Goal: Information Seeking & Learning: Learn about a topic

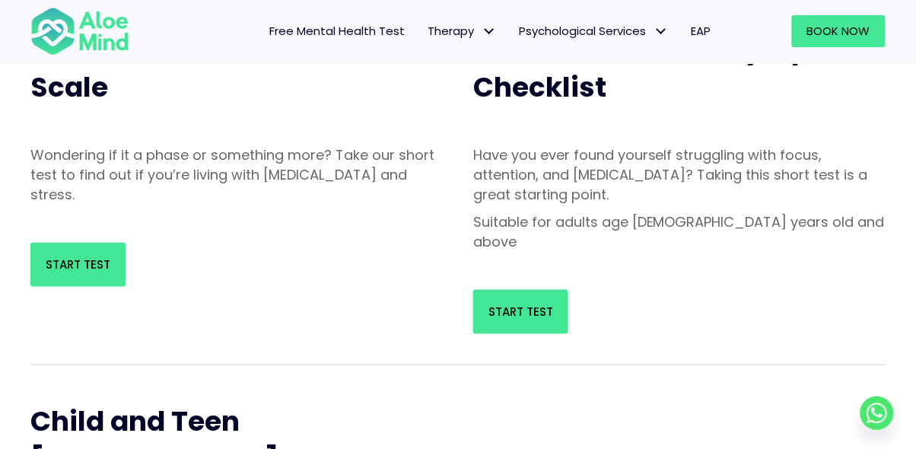
scroll to position [224, 0]
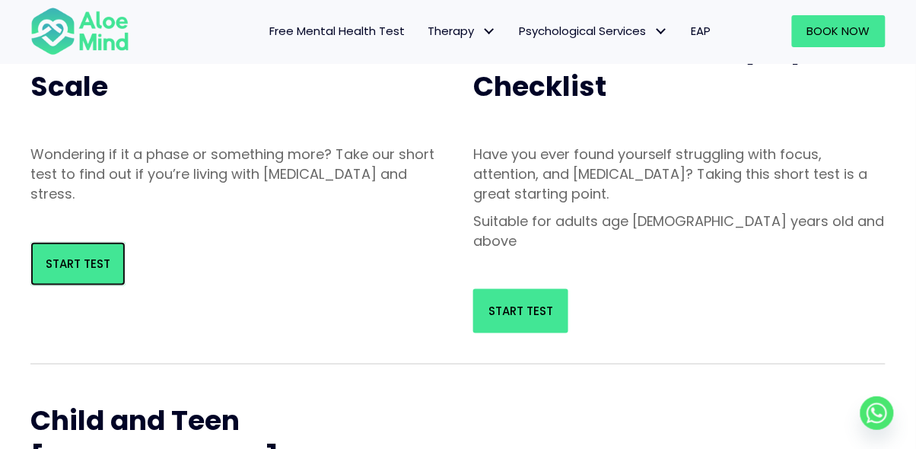
click at [52, 255] on link "Start Test" at bounding box center [77, 264] width 95 height 44
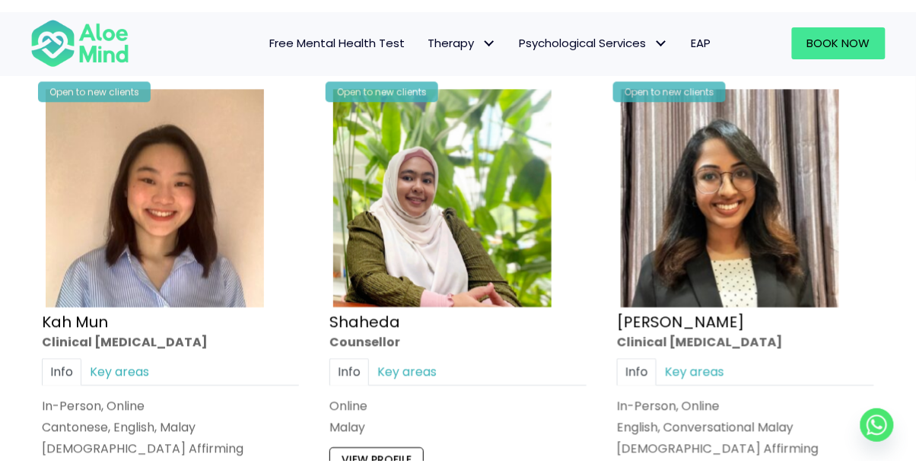
scroll to position [802, 0]
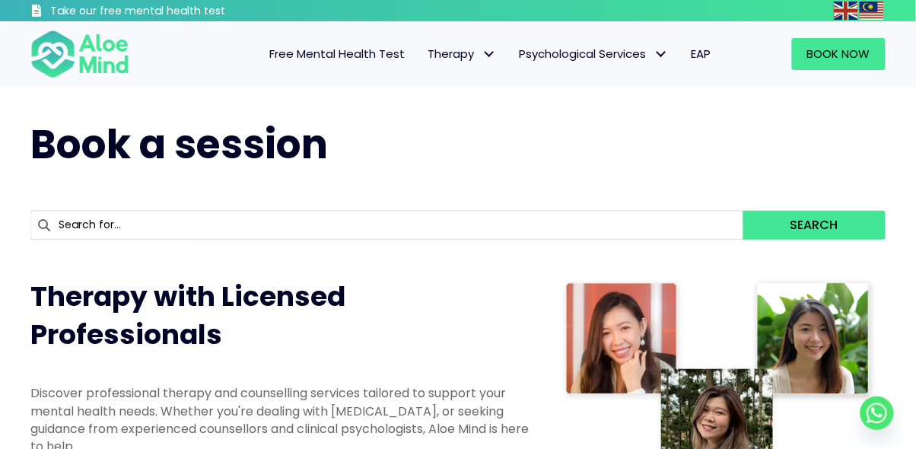
click at [386, 56] on span "Free Mental Health Test" at bounding box center [336, 54] width 135 height 16
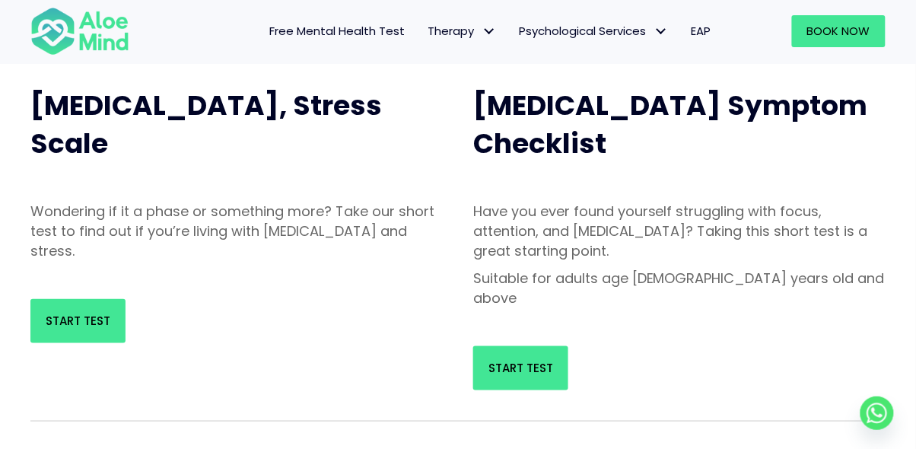
scroll to position [166, 0]
